Goal: Understand process/instructions

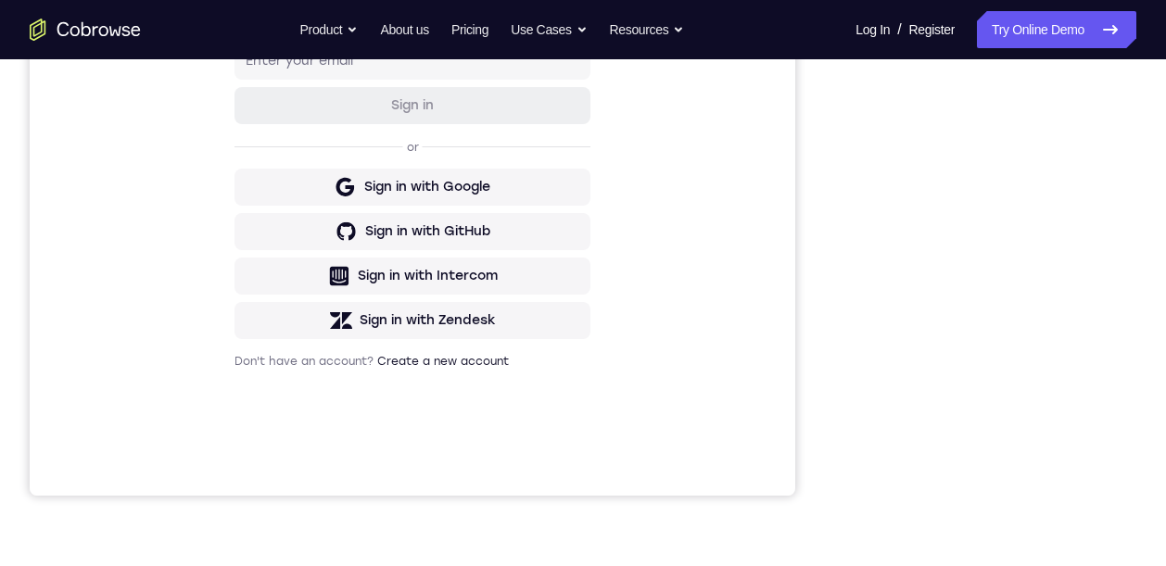
scroll to position [346, 0]
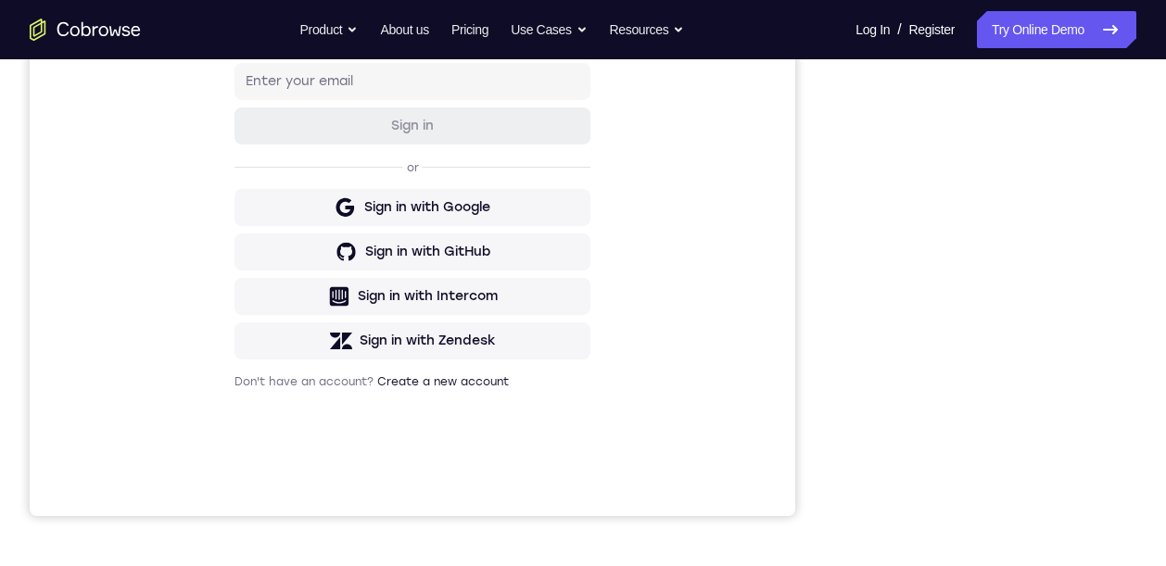
click at [1137, 368] on div "Your Support Agent Your Customer Web iOS Android Next Steps We’d be happy to gi…" at bounding box center [583, 325] width 1166 height 1222
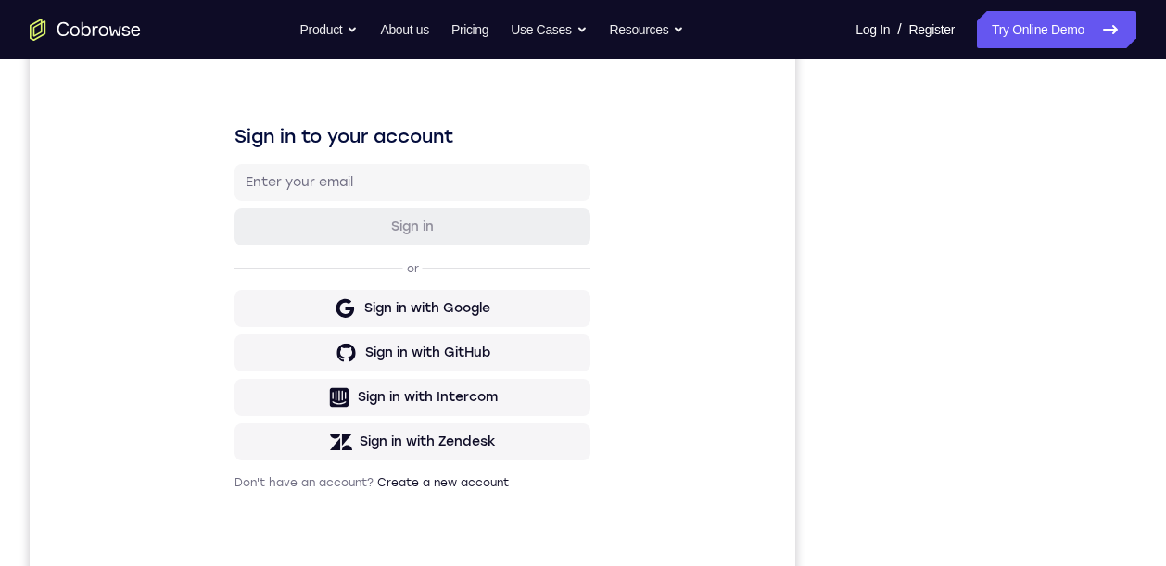
scroll to position [277, 0]
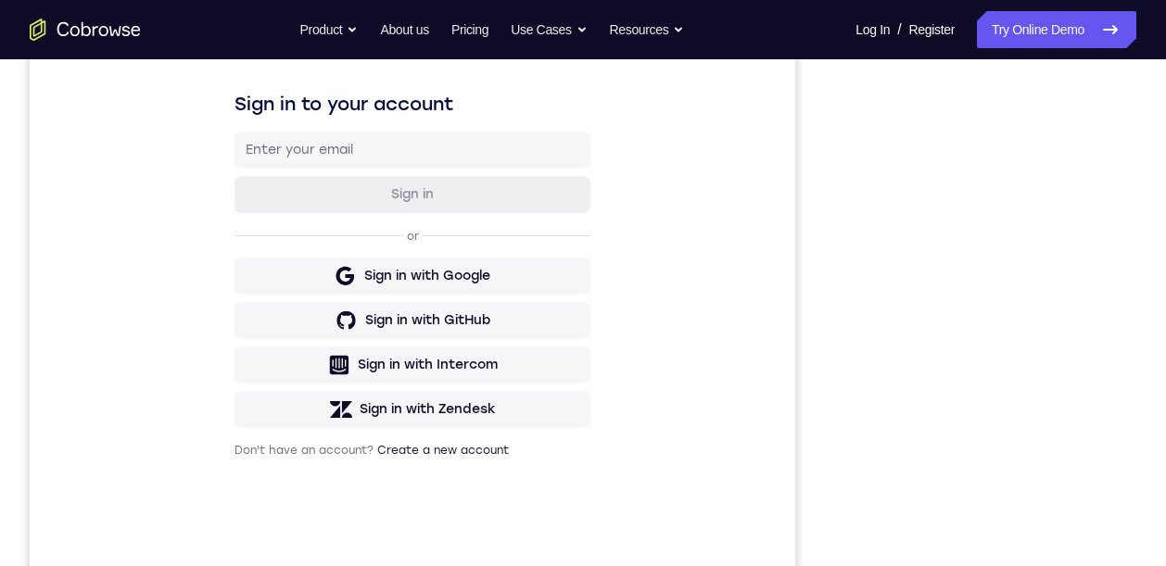
click at [827, 164] on div "Your Support Agent Your Customer Web iOS Android" at bounding box center [583, 243] width 1106 height 685
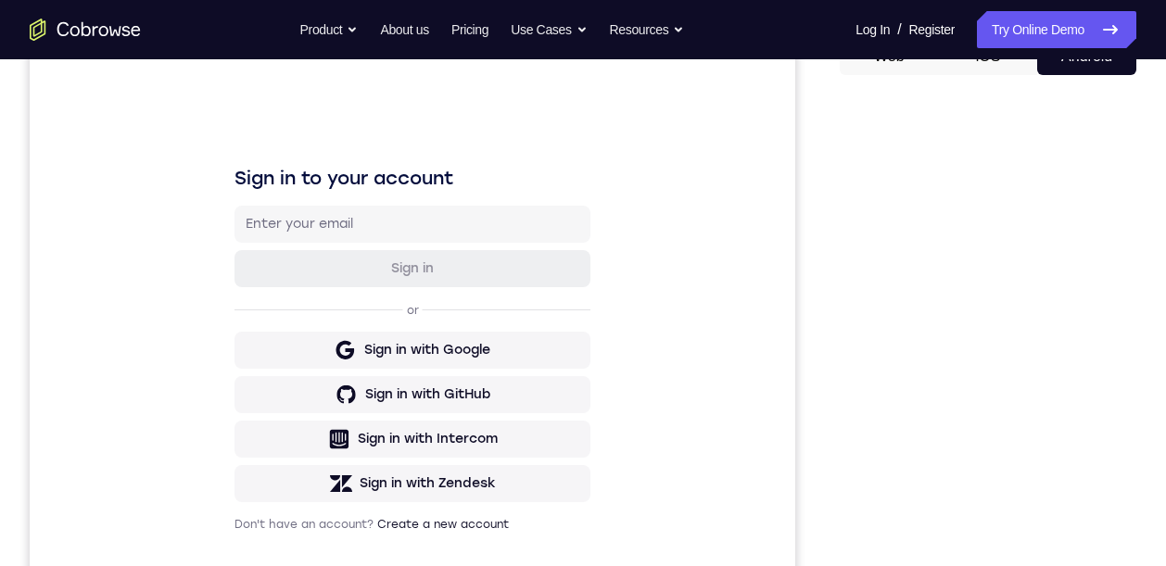
scroll to position [434, 0]
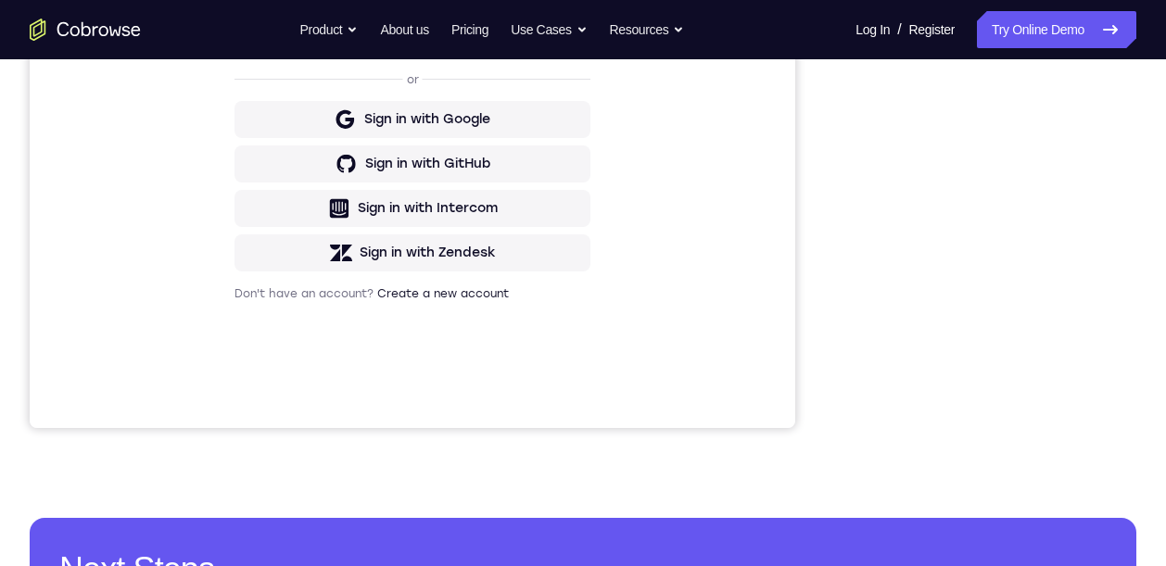
click at [1148, 341] on div "Your Support Agent Your Customer Web iOS Android Next Steps We’d be happy to gi…" at bounding box center [583, 237] width 1166 height 1222
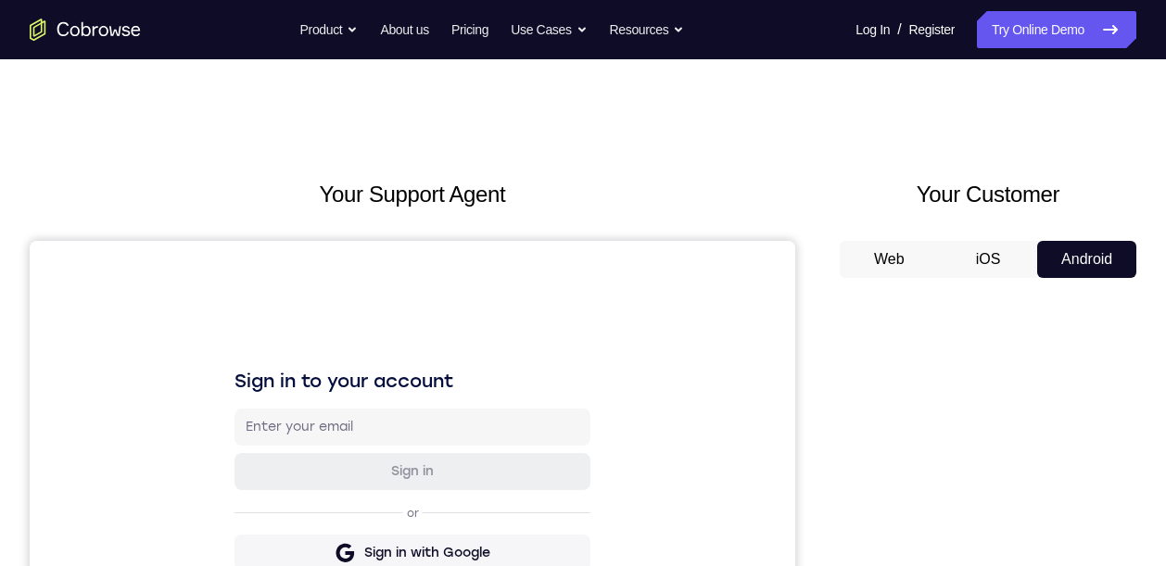
scroll to position [68, 0]
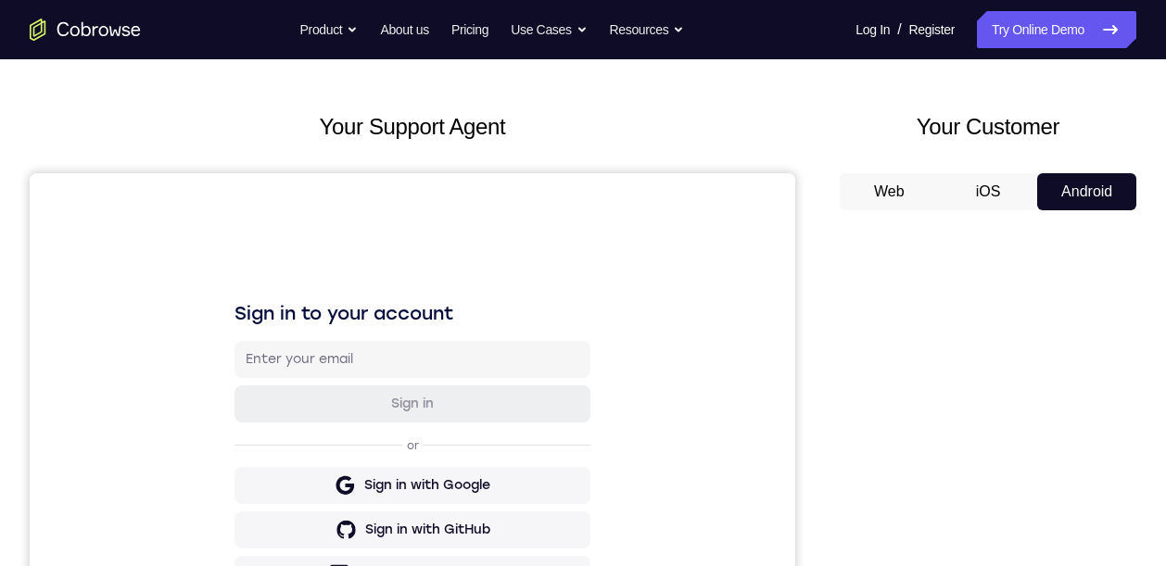
click at [1105, 183] on button "Android" at bounding box center [1086, 191] width 99 height 37
click at [1008, 199] on button "iOS" at bounding box center [988, 191] width 99 height 37
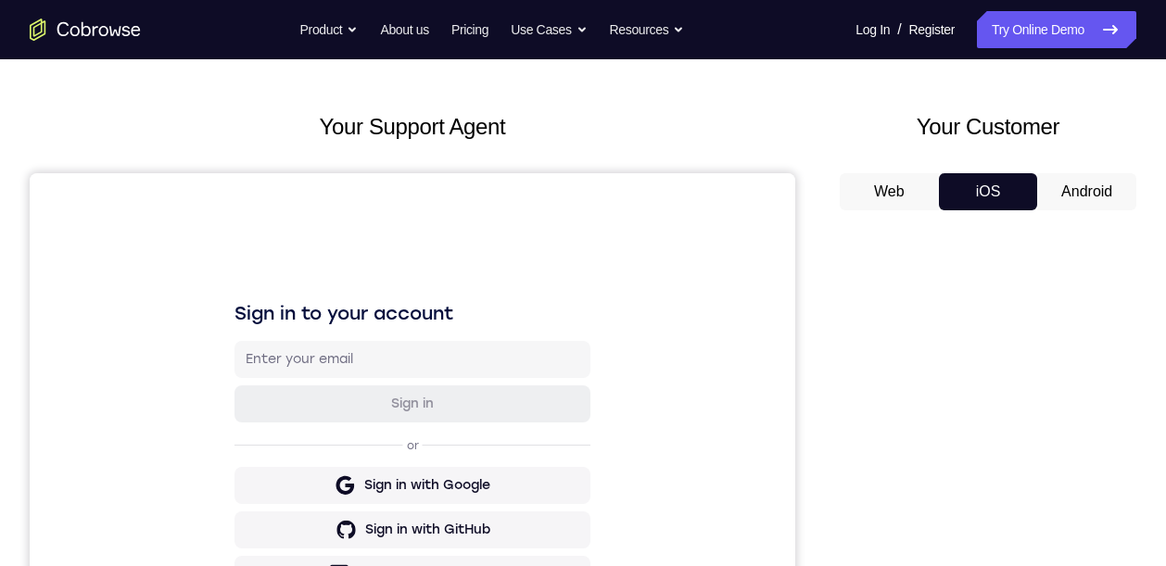
click at [1095, 187] on button "Android" at bounding box center [1086, 191] width 99 height 37
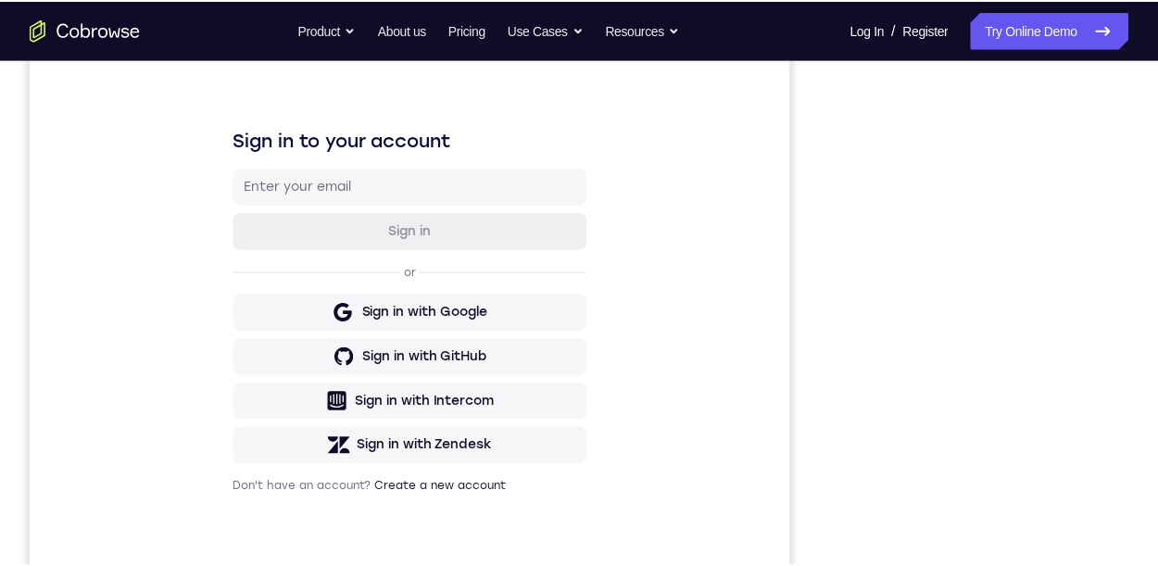
scroll to position [224, 0]
